Goal: Task Accomplishment & Management: Use online tool/utility

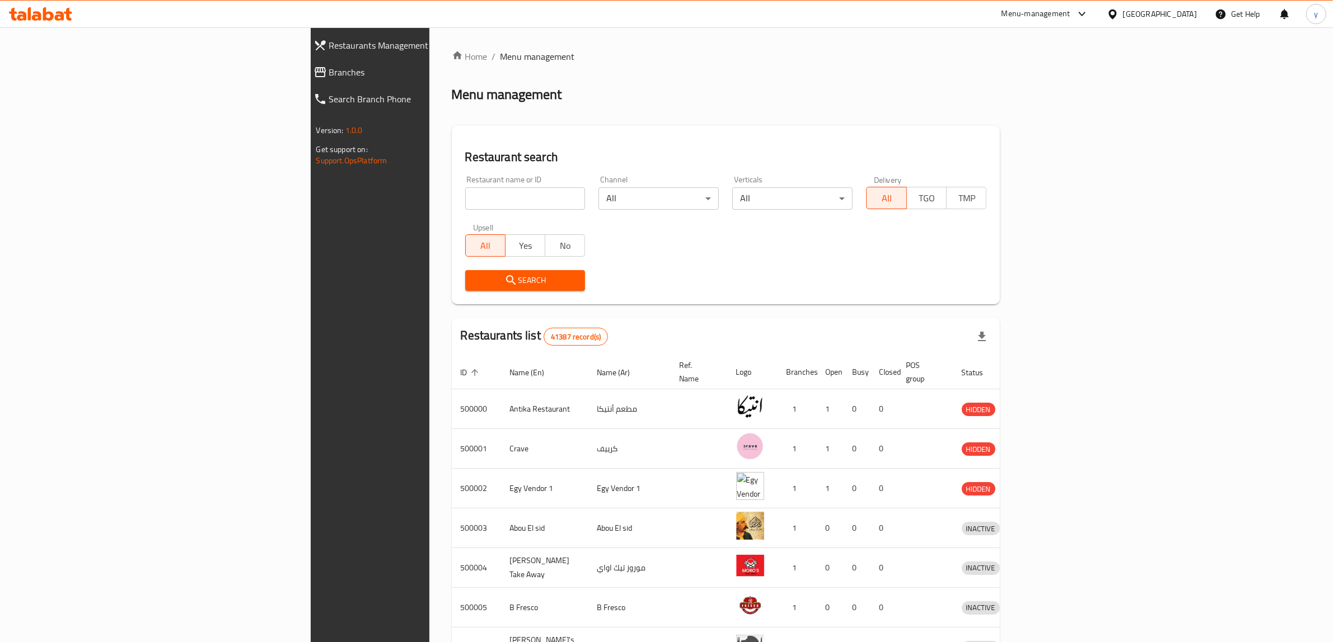
click at [465, 193] on input "search" at bounding box center [525, 198] width 120 height 22
paste input "510655"
type input "510655"
click button "Search" at bounding box center [525, 280] width 120 height 21
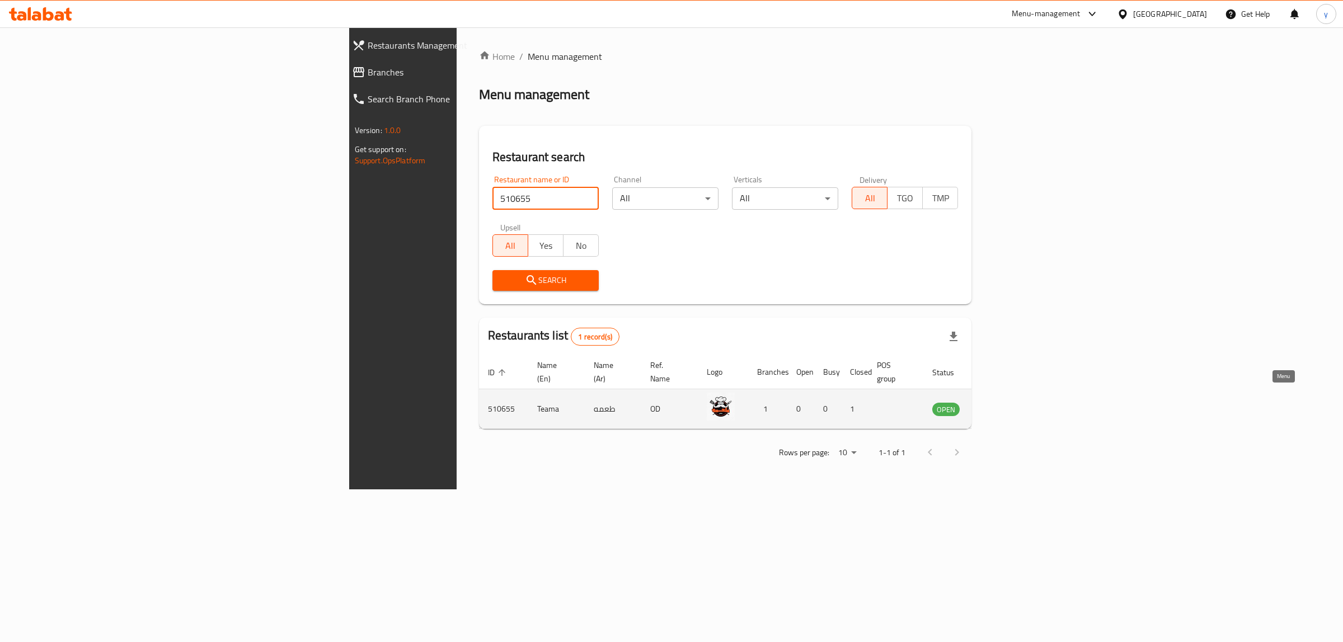
click at [1005, 402] on icon "enhanced table" at bounding box center [997, 408] width 13 height 13
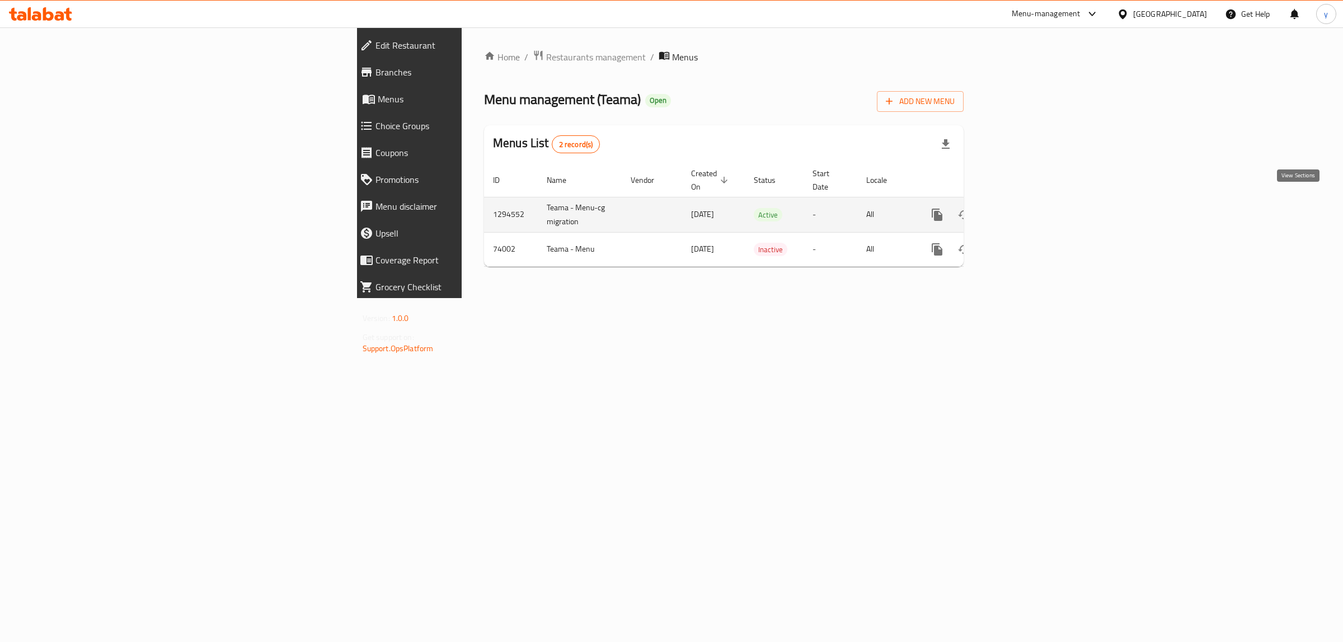
click at [1031, 203] on link "enhanced table" at bounding box center [1018, 214] width 27 height 27
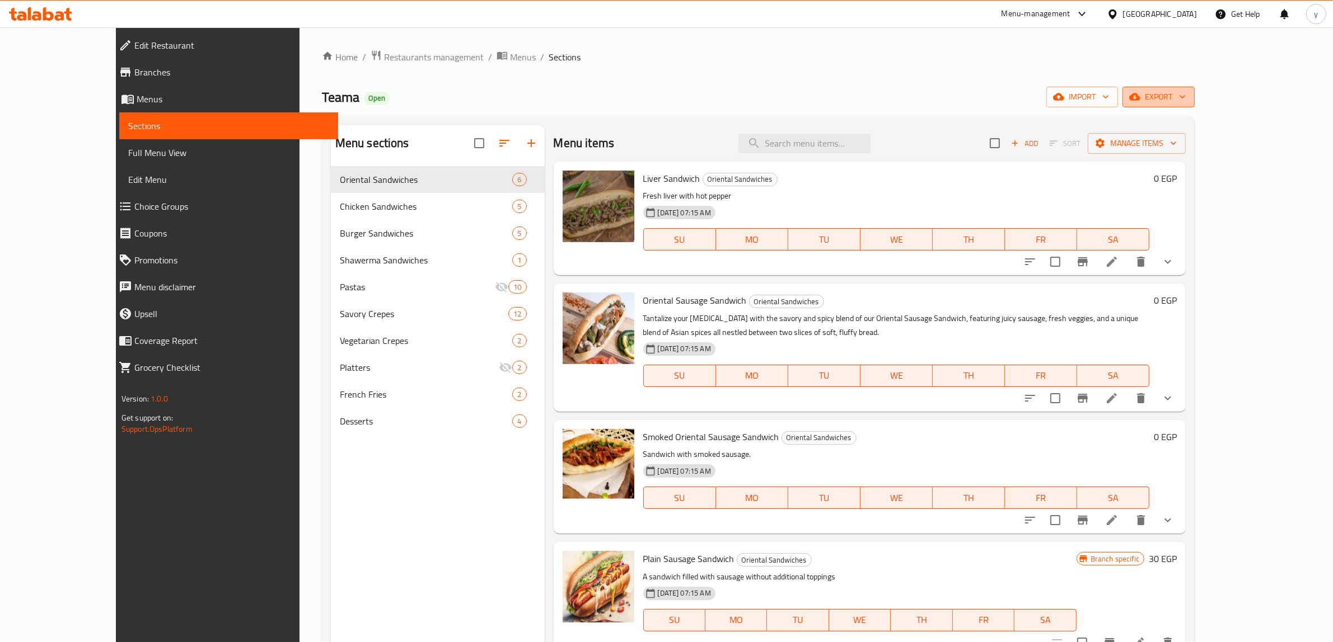
click at [1185, 99] on span "export" at bounding box center [1158, 97] width 54 height 14
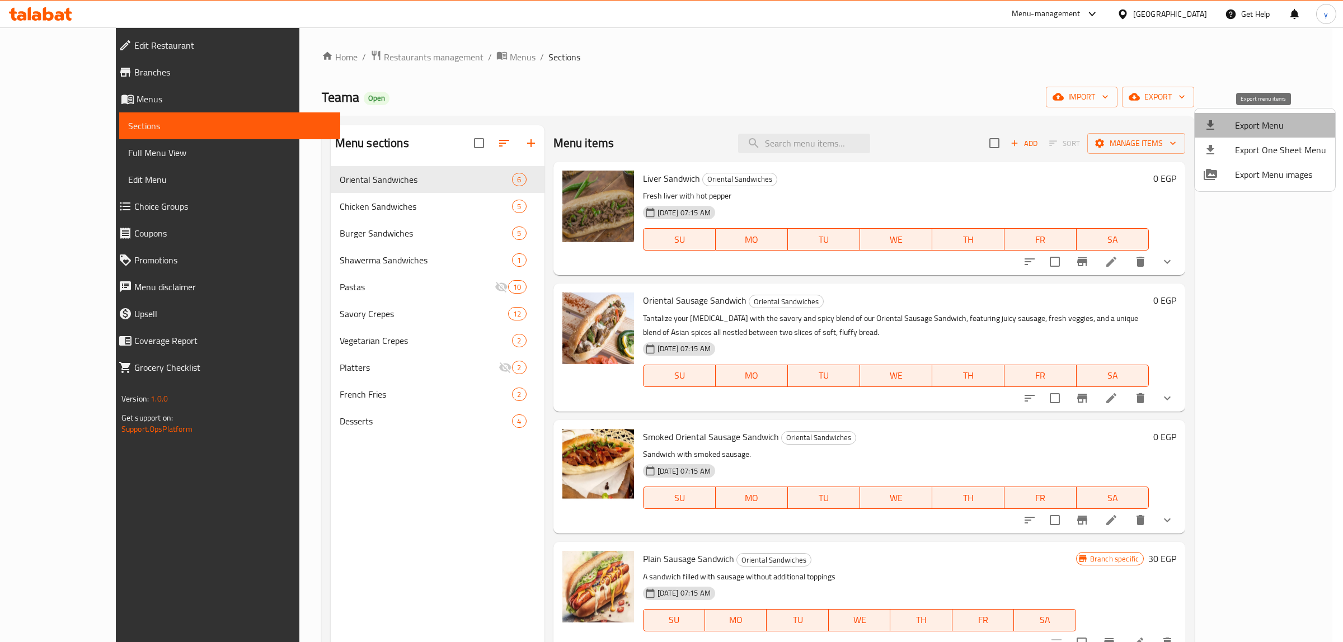
click at [1268, 119] on span "Export Menu" at bounding box center [1280, 125] width 91 height 13
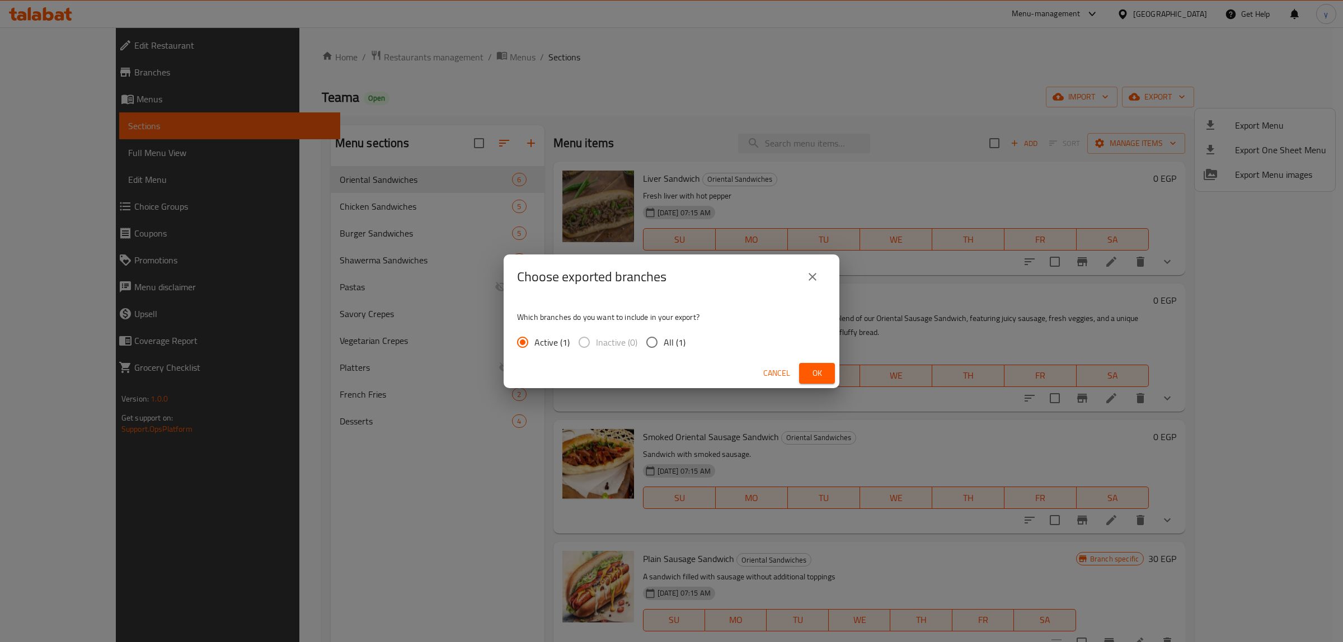
click at [659, 345] on input "All (1)" at bounding box center [652, 343] width 24 height 24
radio input "true"
click at [812, 370] on span "Ok" at bounding box center [817, 374] width 18 height 14
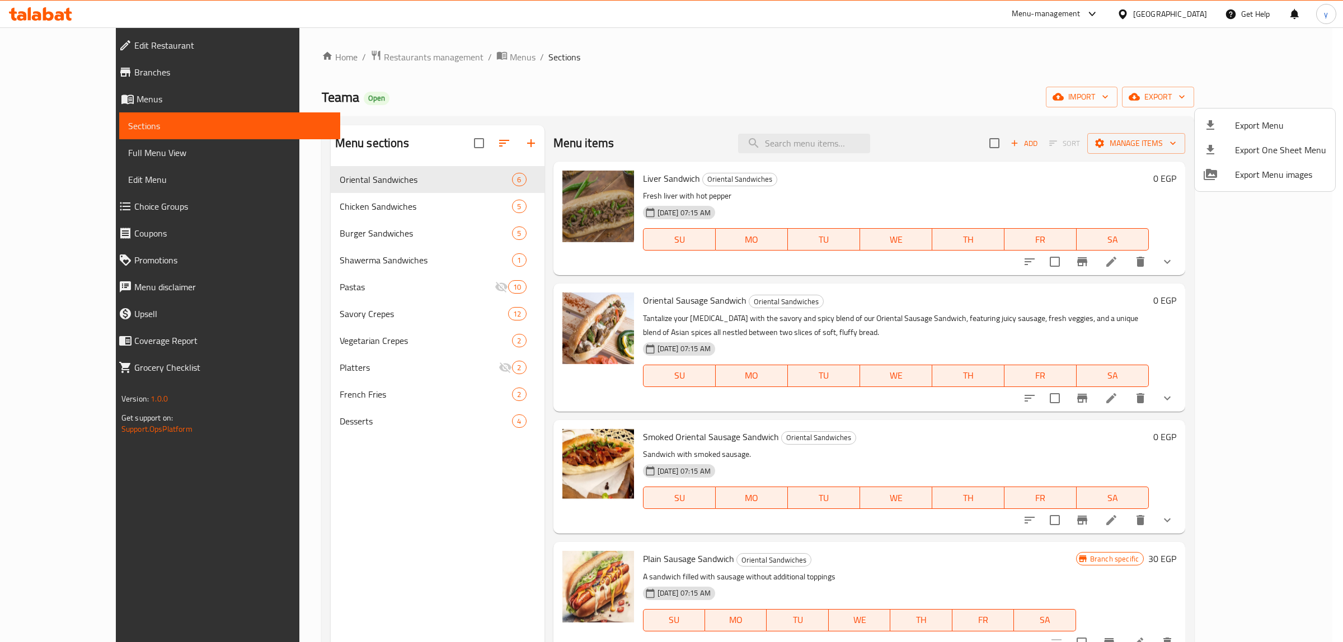
click at [1101, 16] on div at bounding box center [671, 321] width 1343 height 642
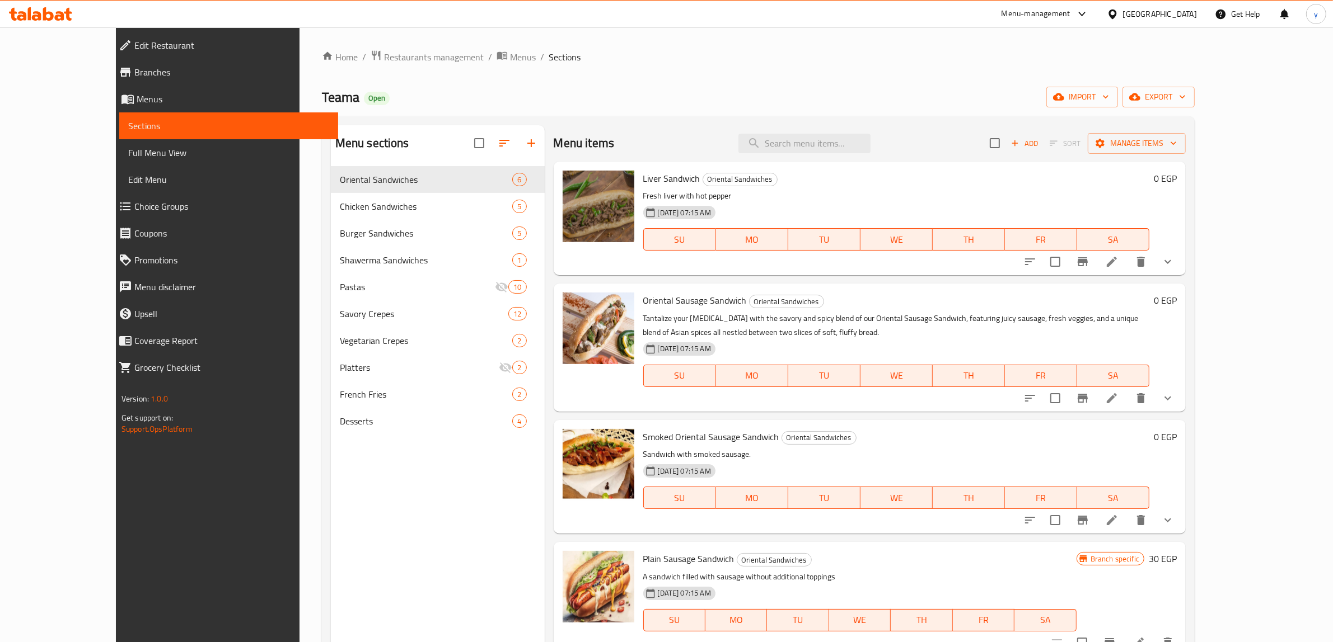
click at [1089, 17] on icon at bounding box center [1081, 13] width 13 height 13
click at [1067, 171] on div "Restaurant-Management" at bounding box center [1029, 176] width 88 height 12
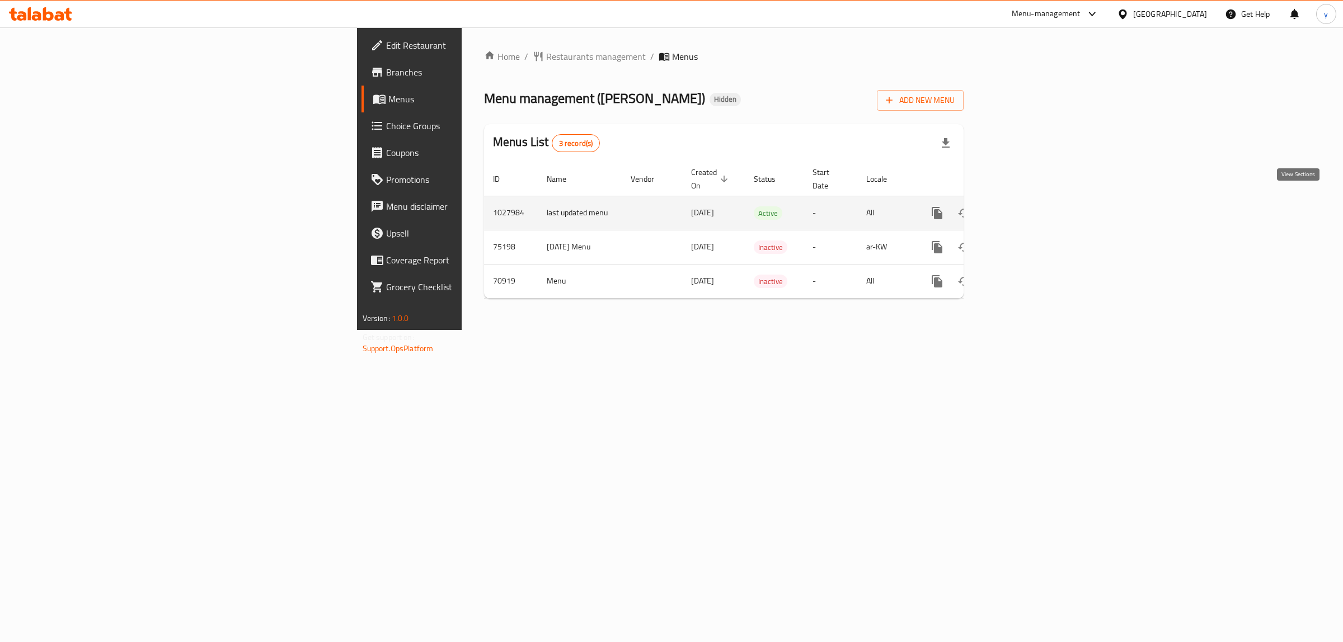
click at [1031, 206] on link "enhanced table" at bounding box center [1018, 213] width 27 height 27
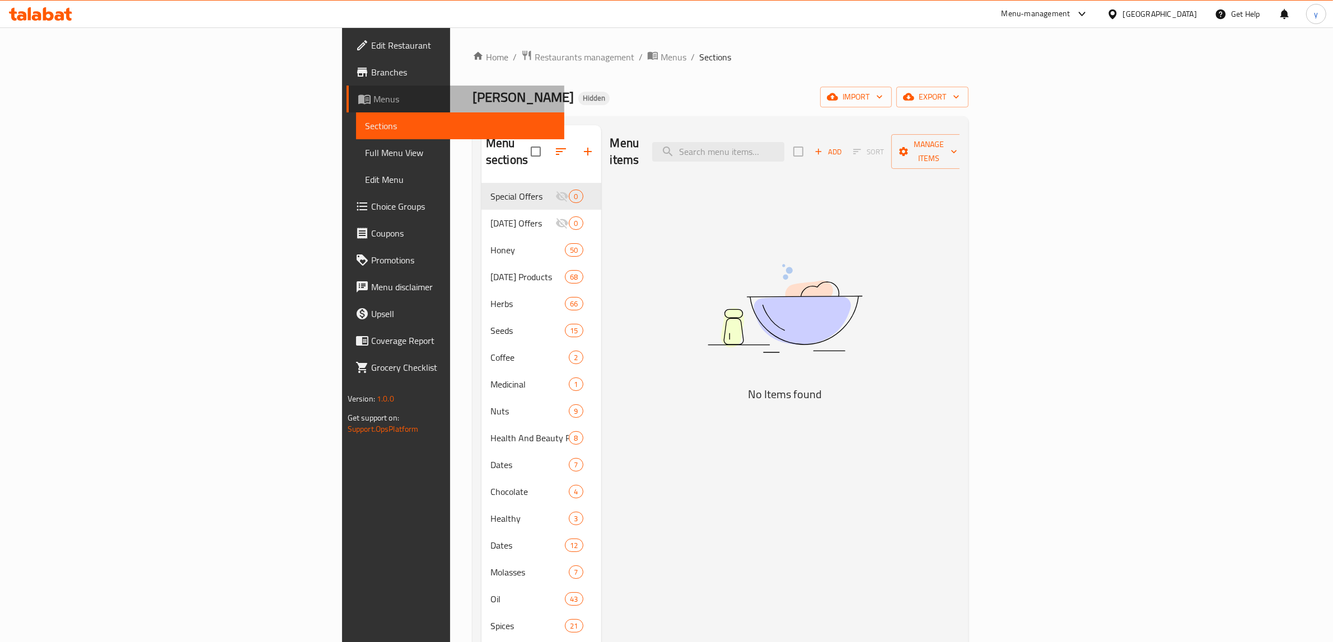
click at [373, 101] on span "Menus" at bounding box center [464, 98] width 182 height 13
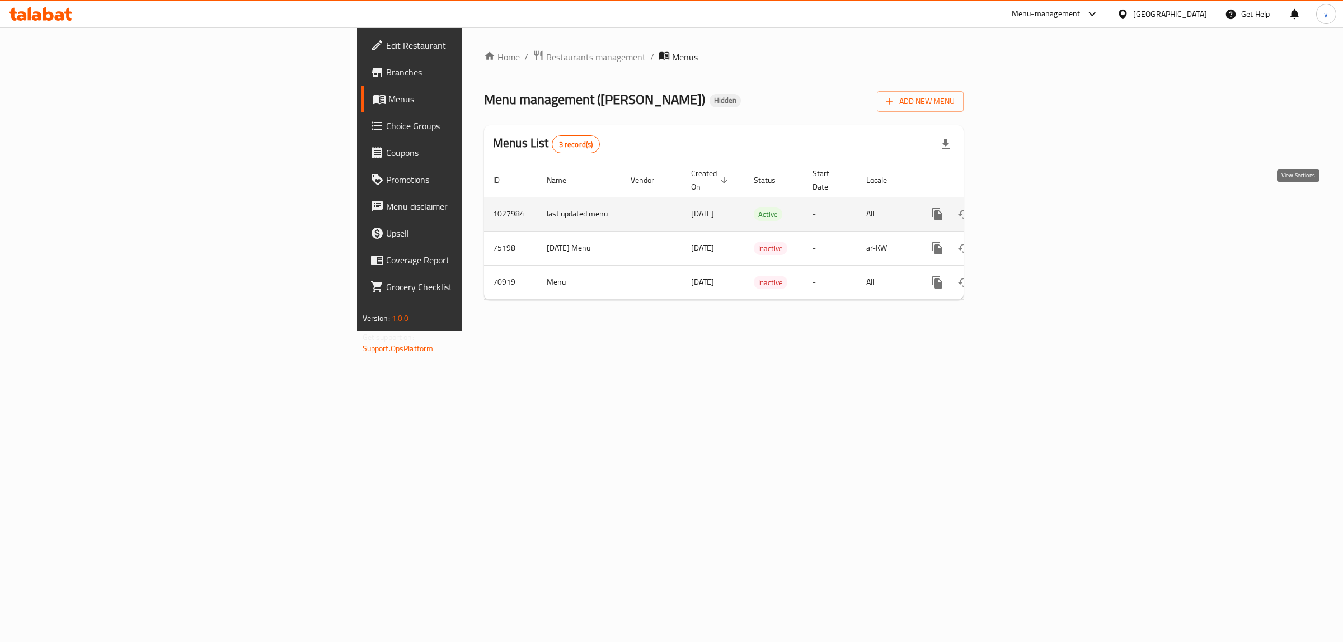
click at [1025, 208] on icon "enhanced table" at bounding box center [1017, 214] width 13 height 13
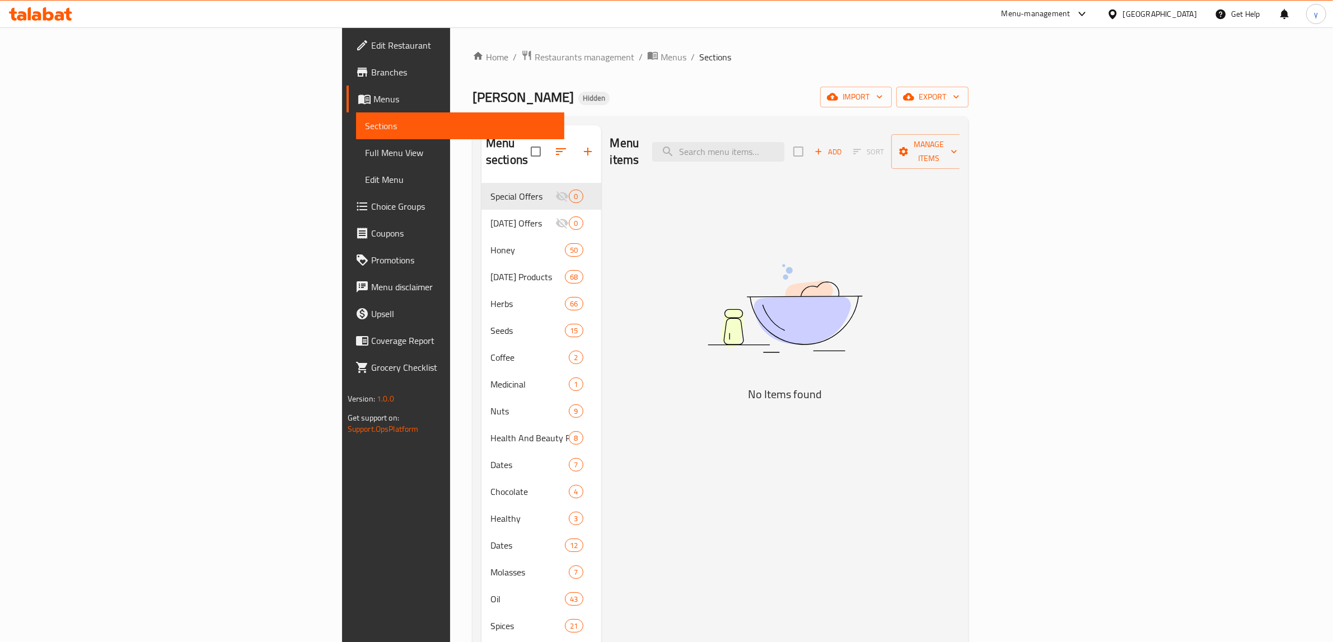
drag, startPoint x: 934, startPoint y: 389, endPoint x: 936, endPoint y: 514, distance: 124.8
click at [936, 513] on div "Menu items Add Sort Manage items No Items found" at bounding box center [780, 446] width 359 height 642
click at [959, 96] on span "export" at bounding box center [932, 97] width 54 height 14
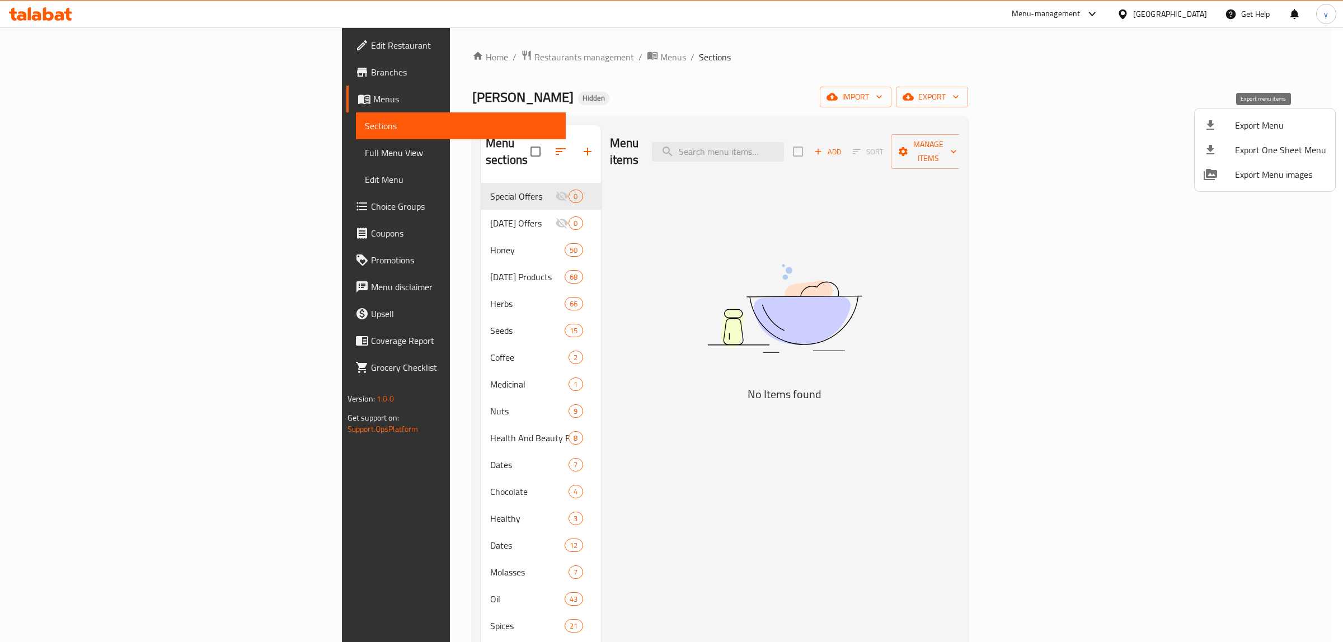
click at [1245, 129] on span "Export Menu" at bounding box center [1280, 125] width 91 height 13
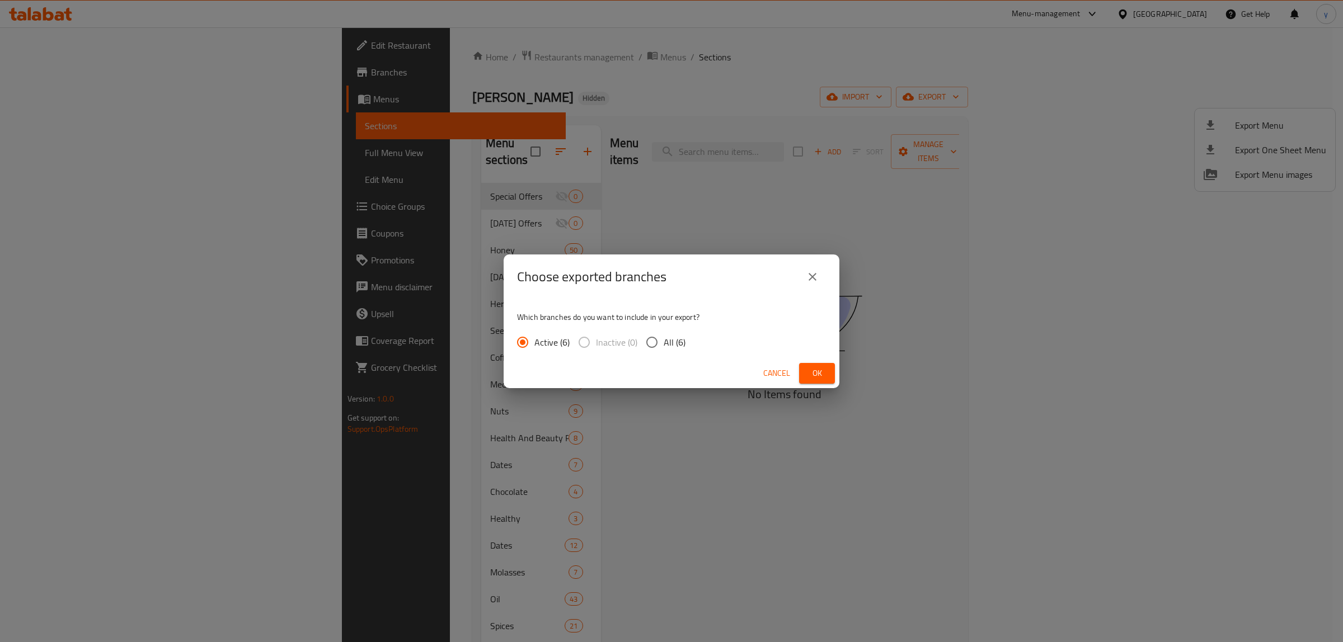
click at [661, 339] on input "All (6)" at bounding box center [652, 343] width 24 height 24
radio input "true"
click at [818, 376] on span "Ok" at bounding box center [817, 374] width 18 height 14
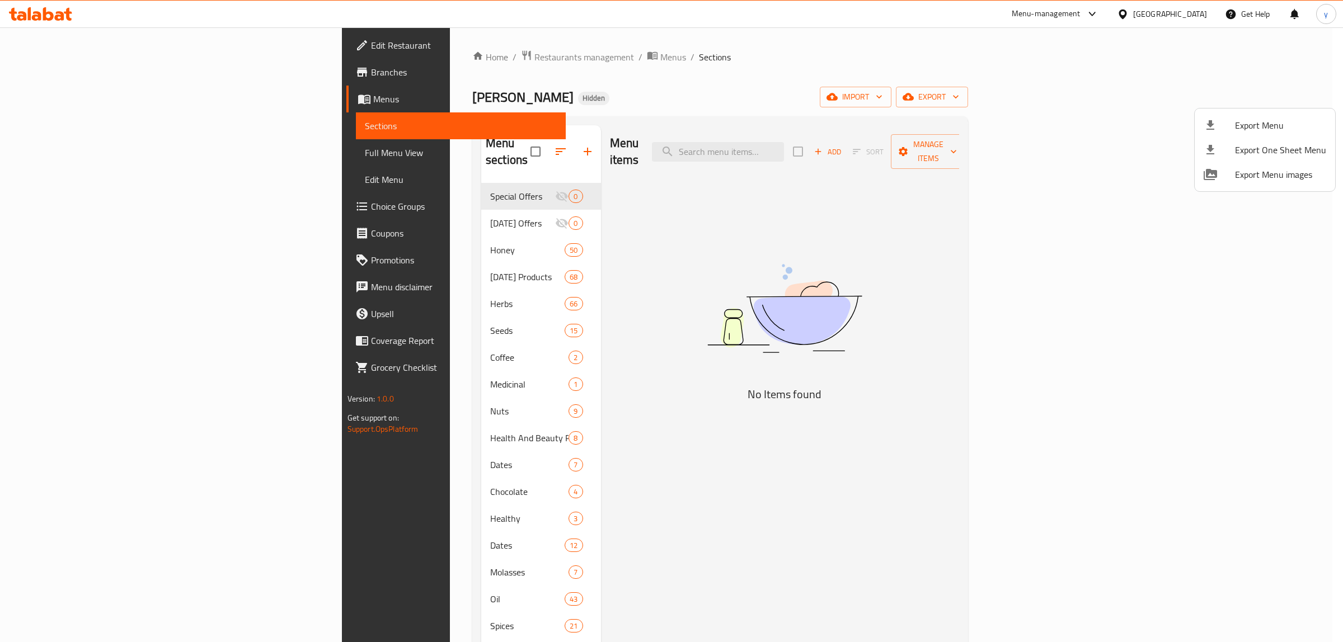
click at [99, 73] on div at bounding box center [671, 321] width 1343 height 642
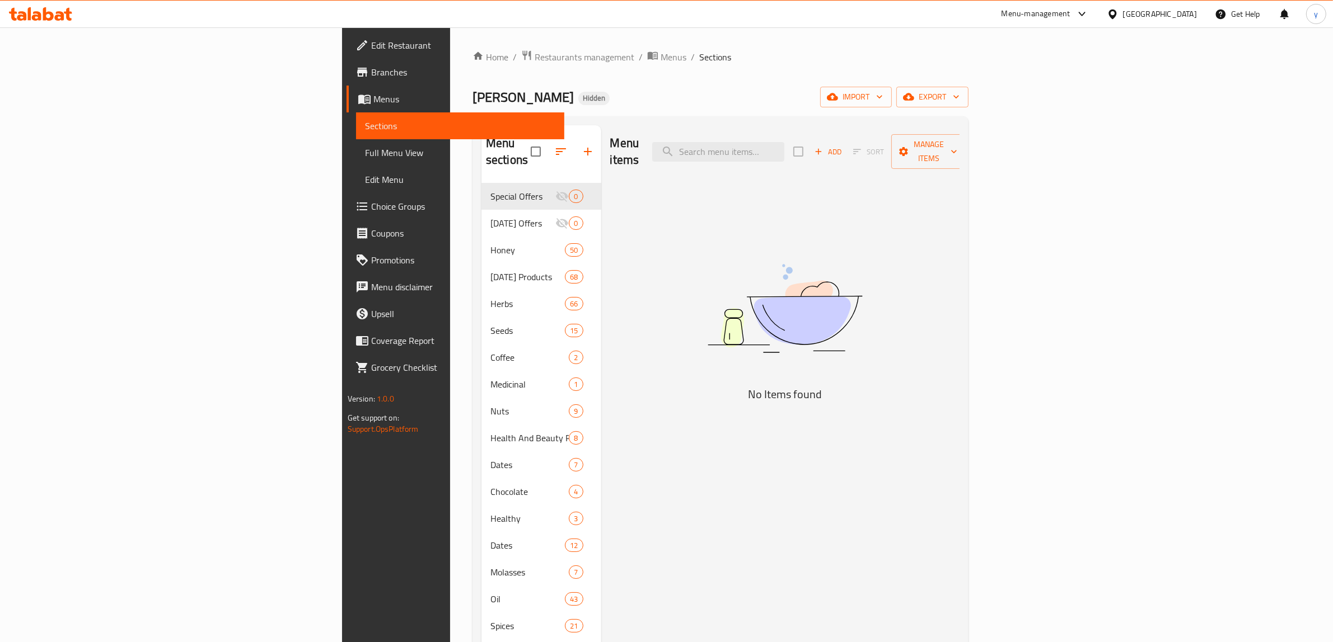
click at [371, 73] on span "Branches" at bounding box center [463, 71] width 185 height 13
